Goal: Navigation & Orientation: Find specific page/section

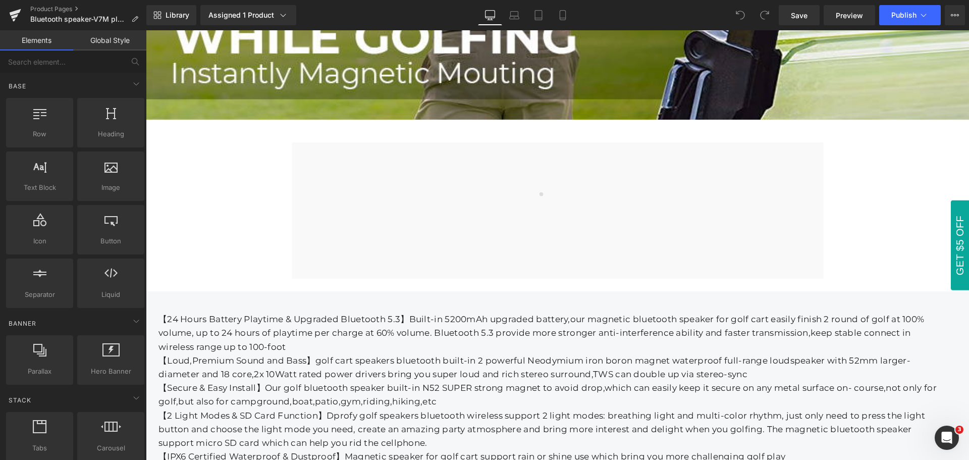
scroll to position [881, 0]
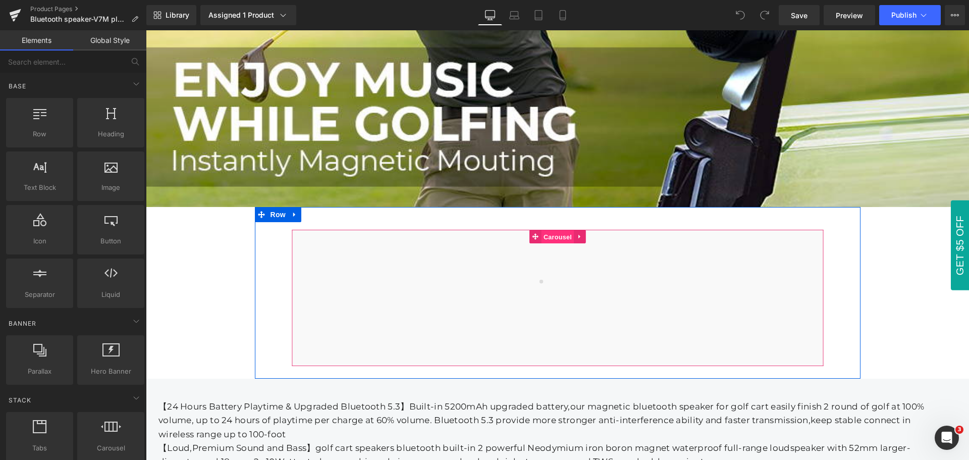
click at [552, 234] on span "Carousel" at bounding box center [557, 237] width 33 height 14
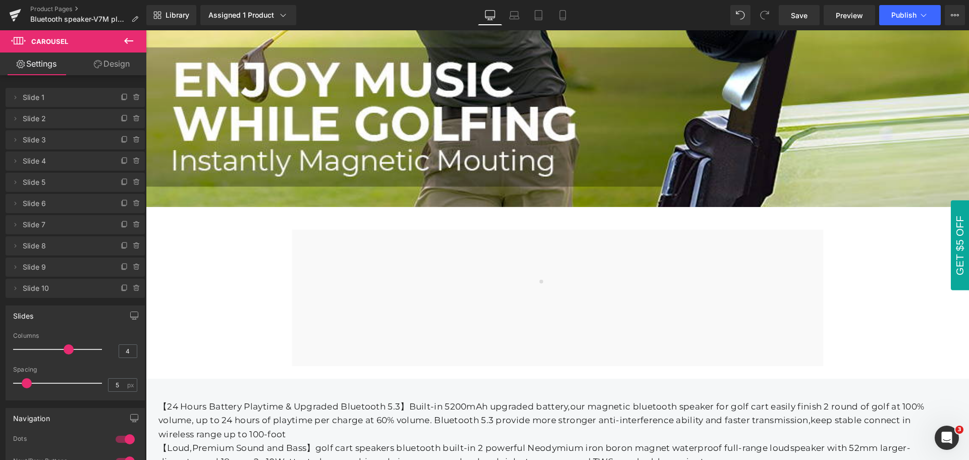
click at [126, 41] on icon at bounding box center [128, 41] width 9 height 6
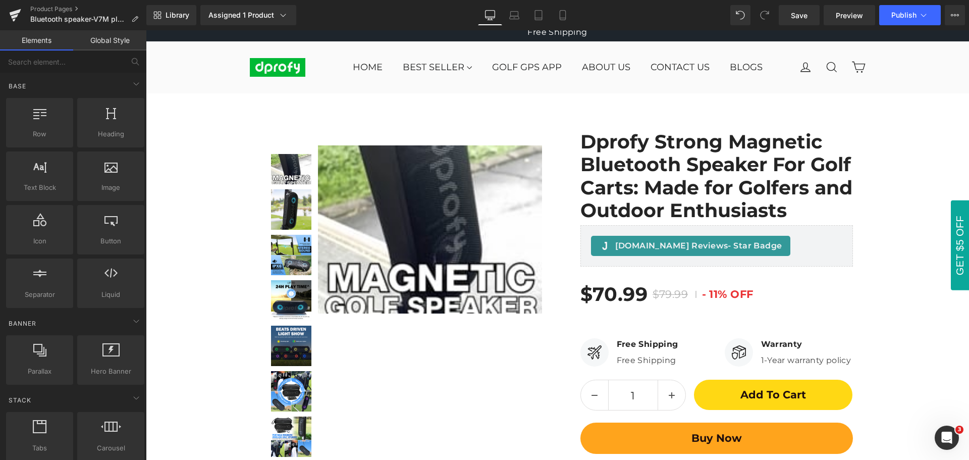
scroll to position [0, 0]
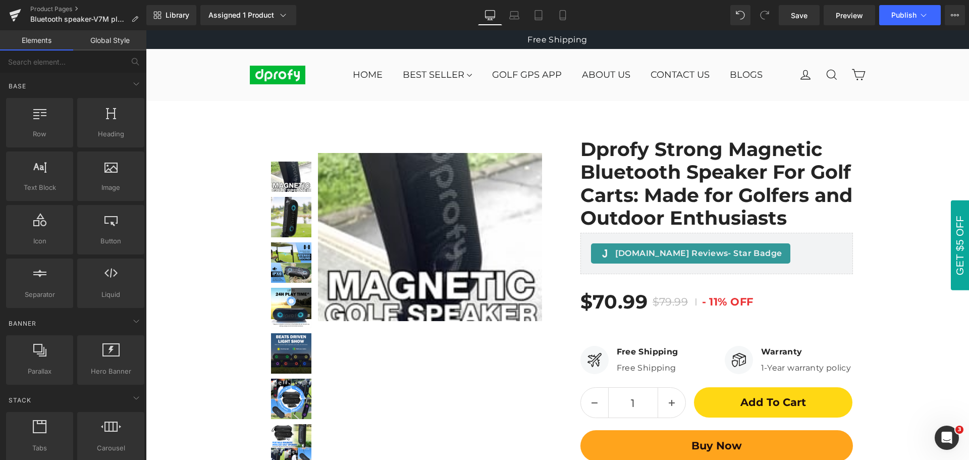
click at [631, 12] on div "Library Assigned 1 Product Product Preview Dprofy Strong Magnetic Bluetooth Spe…" at bounding box center [557, 15] width 823 height 20
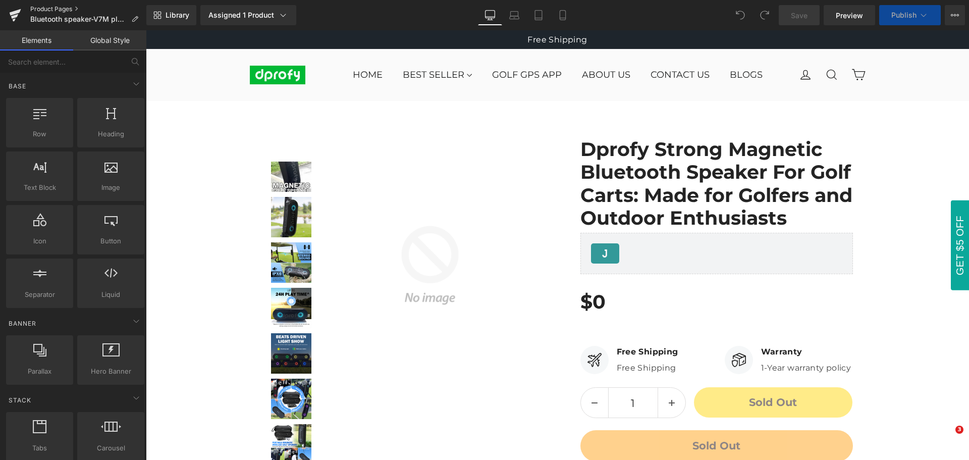
click at [51, 11] on link "Product Pages" at bounding box center [88, 9] width 116 height 8
